Goal: Find specific page/section: Find specific page/section

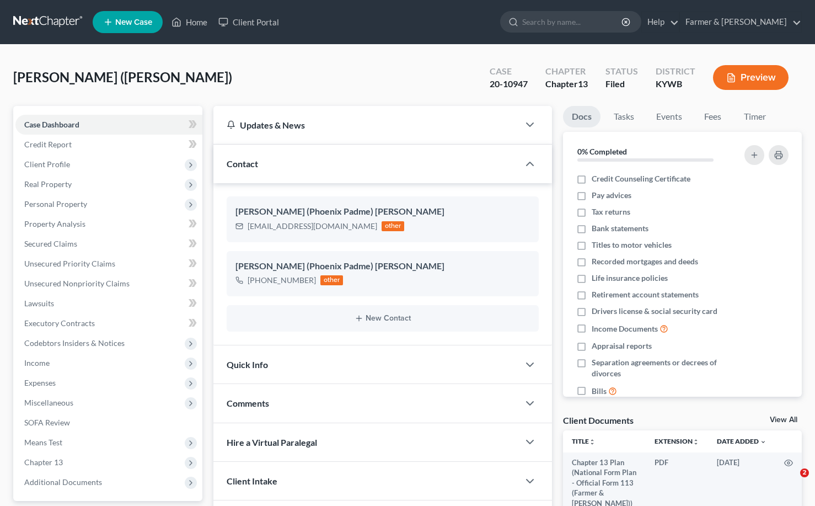
drag, startPoint x: 0, startPoint y: 0, endPoint x: 29, endPoint y: 17, distance: 33.6
click at [29, 17] on link at bounding box center [48, 22] width 71 height 20
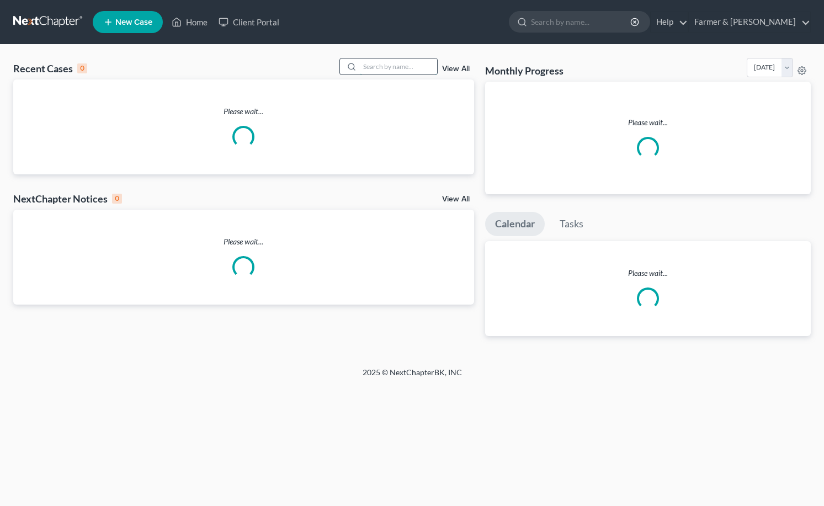
click at [405, 68] on input "search" at bounding box center [398, 66] width 77 height 16
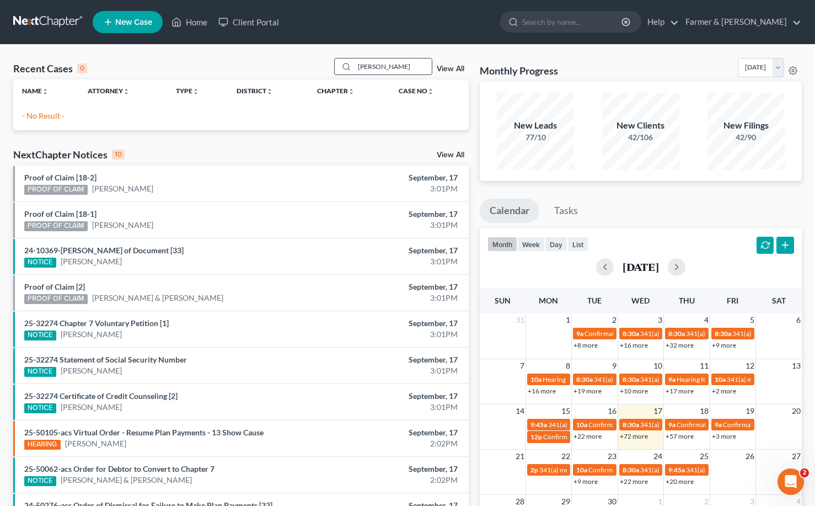
click at [370, 67] on input "[PERSON_NAME]" at bounding box center [393, 66] width 77 height 16
type input "mcClahan"
drag, startPoint x: 404, startPoint y: 68, endPoint x: 221, endPoint y: 33, distance: 186.4
click at [221, 33] on div "Home New Case Client Portal [PERSON_NAME] & [PERSON_NAME] [PERSON_NAME][EMAIL_A…" at bounding box center [407, 318] width 815 height 637
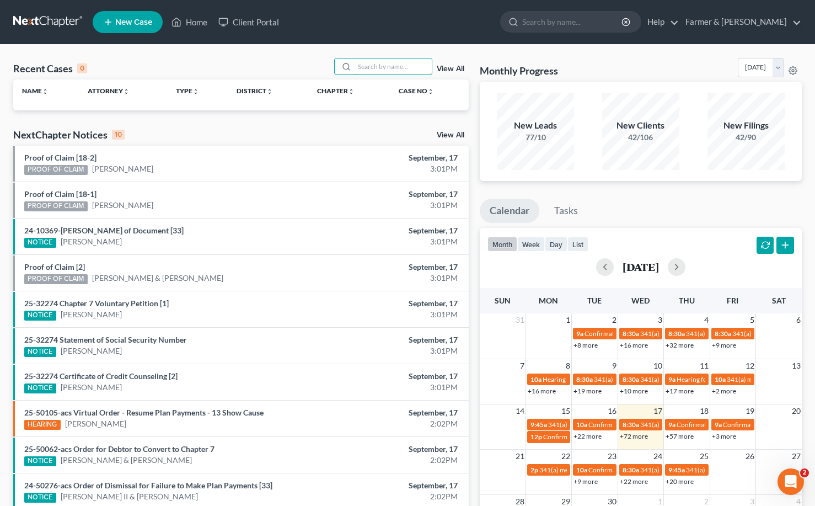
paste input "22-50417"
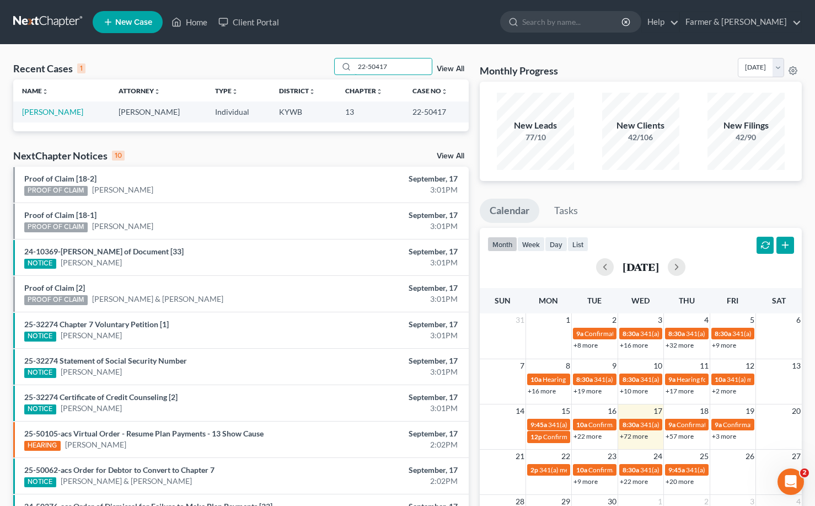
drag, startPoint x: 382, startPoint y: 71, endPoint x: 325, endPoint y: 65, distance: 57.7
click at [325, 65] on div "Recent Cases 1 22-50417 View All" at bounding box center [241, 69] width 456 height 22
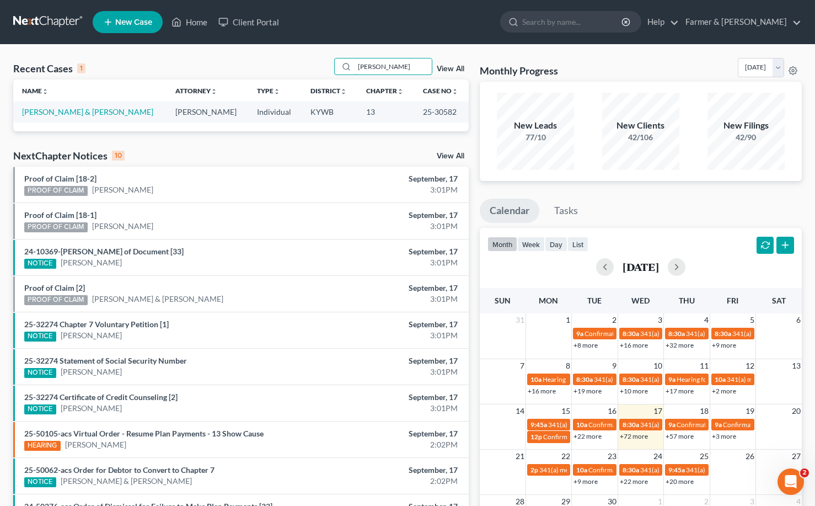
type input "[PERSON_NAME]"
click at [84, 111] on link "[PERSON_NAME] & [PERSON_NAME]" at bounding box center [87, 111] width 131 height 9
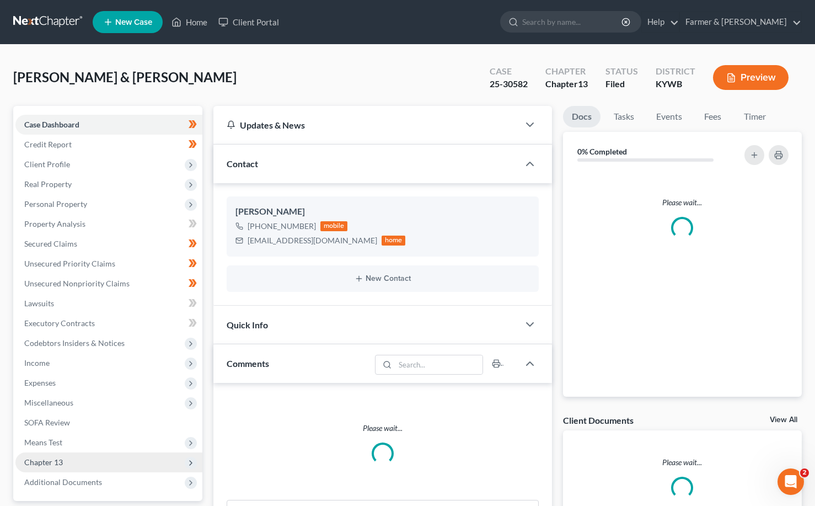
scroll to position [239, 0]
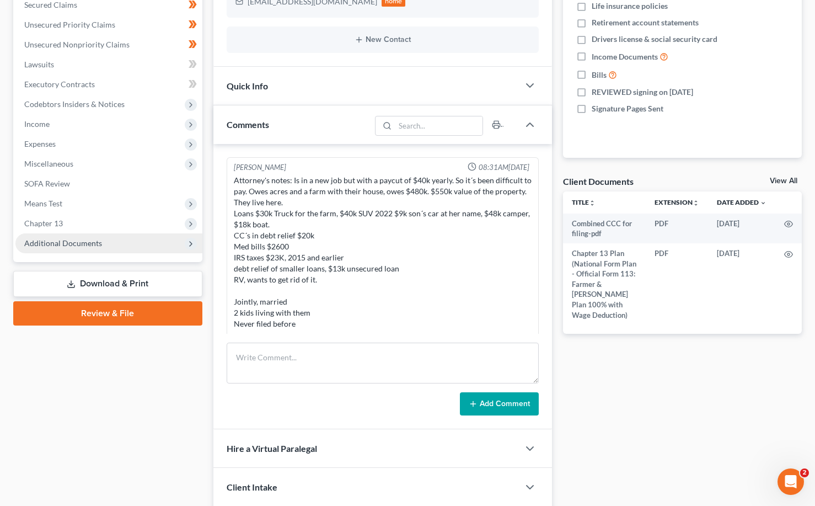
click at [48, 240] on span "Additional Documents" at bounding box center [63, 242] width 78 height 9
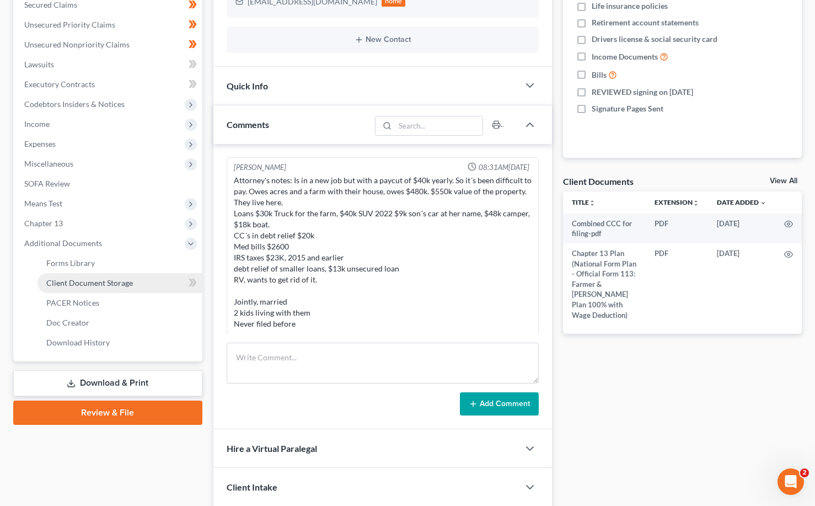
scroll to position [623, 0]
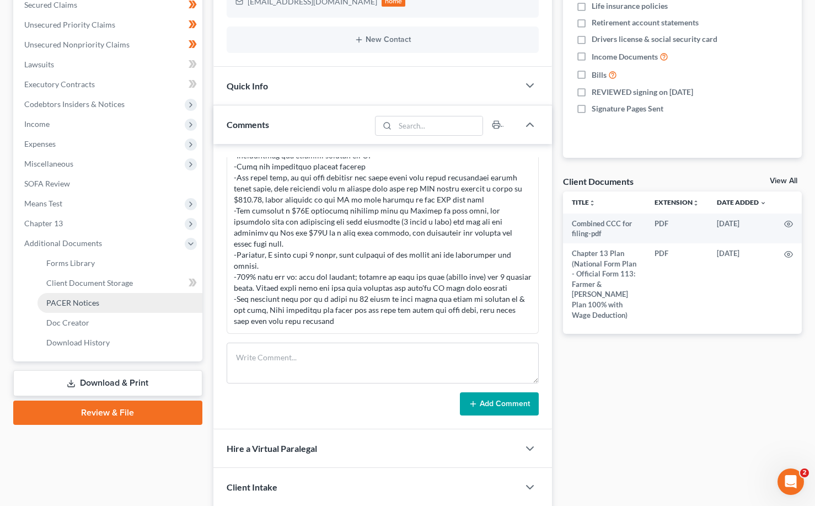
click at [93, 303] on span "PACER Notices" at bounding box center [72, 302] width 53 height 9
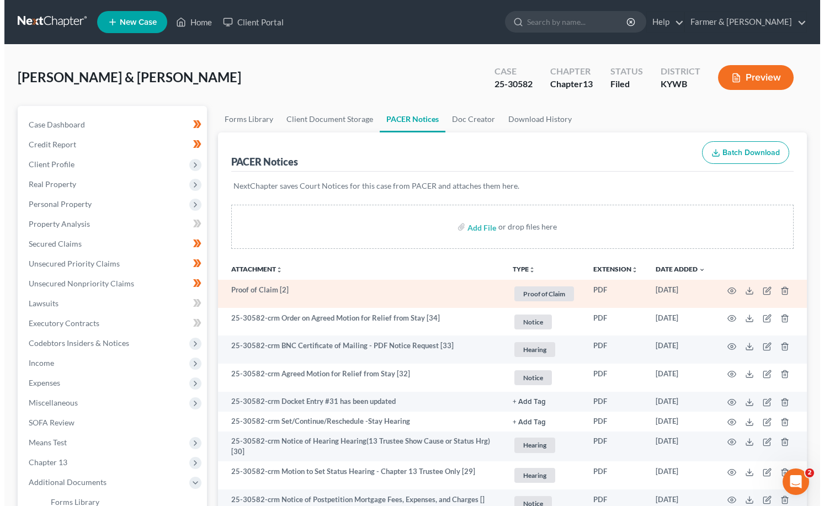
scroll to position [55, 0]
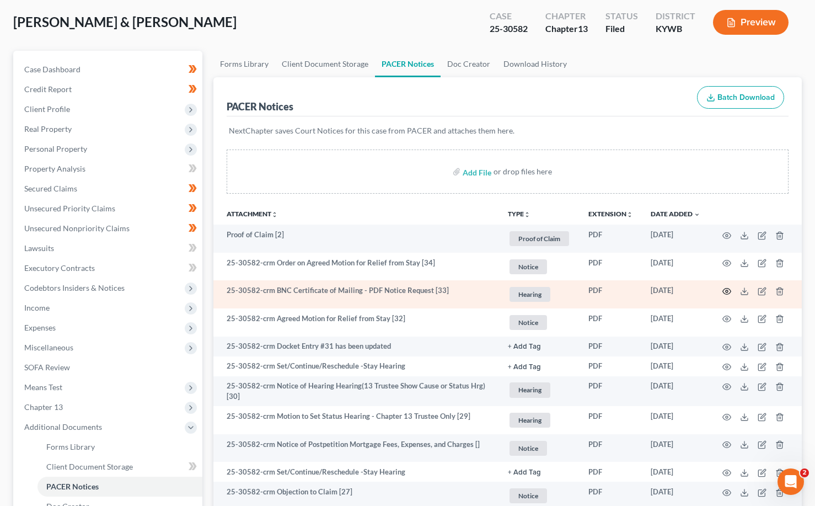
click at [725, 289] on icon "button" at bounding box center [727, 291] width 9 height 9
